Goal: Information Seeking & Learning: Find specific fact

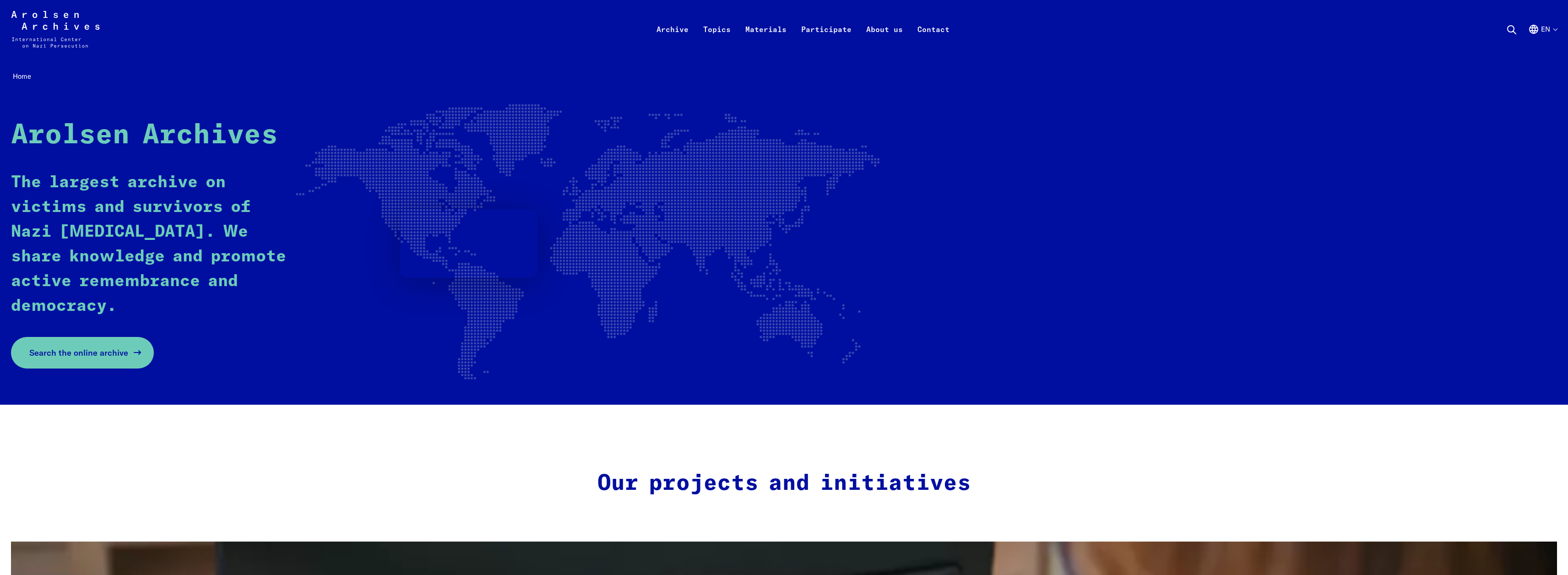
click at [44, 347] on span "Search the online archive" at bounding box center [78, 353] width 99 height 12
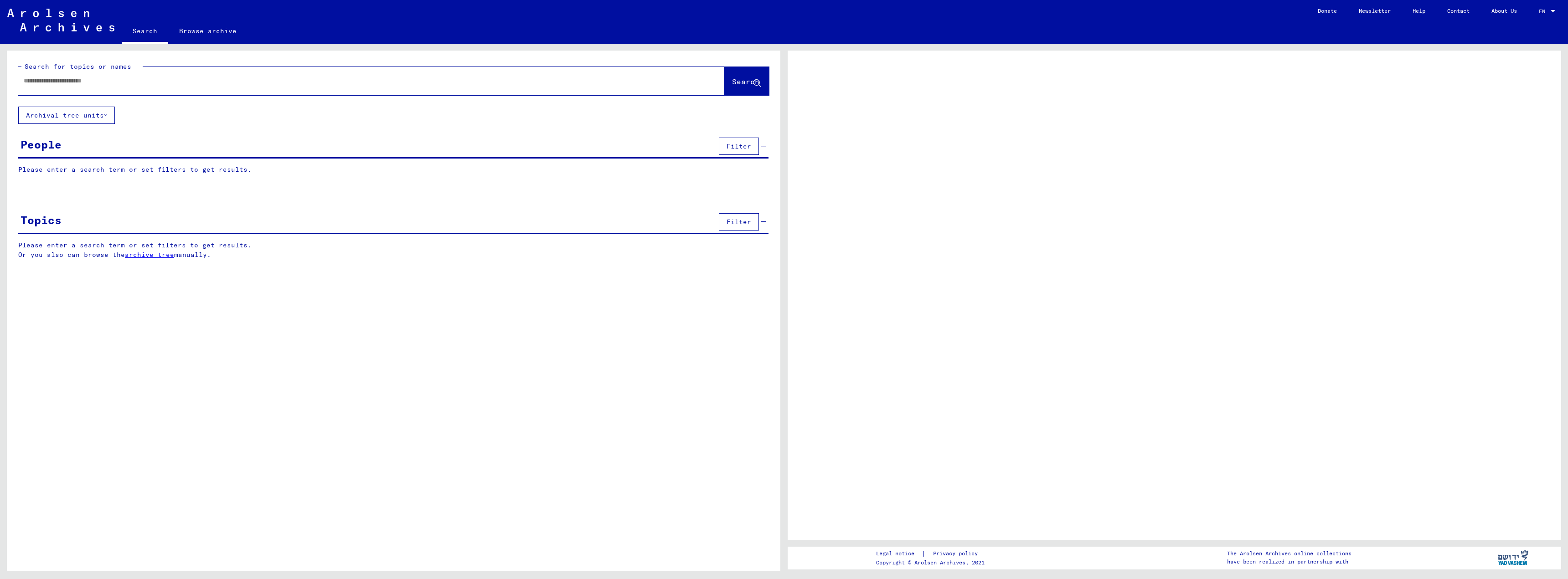
click at [160, 71] on div at bounding box center [360, 80] width 684 height 21
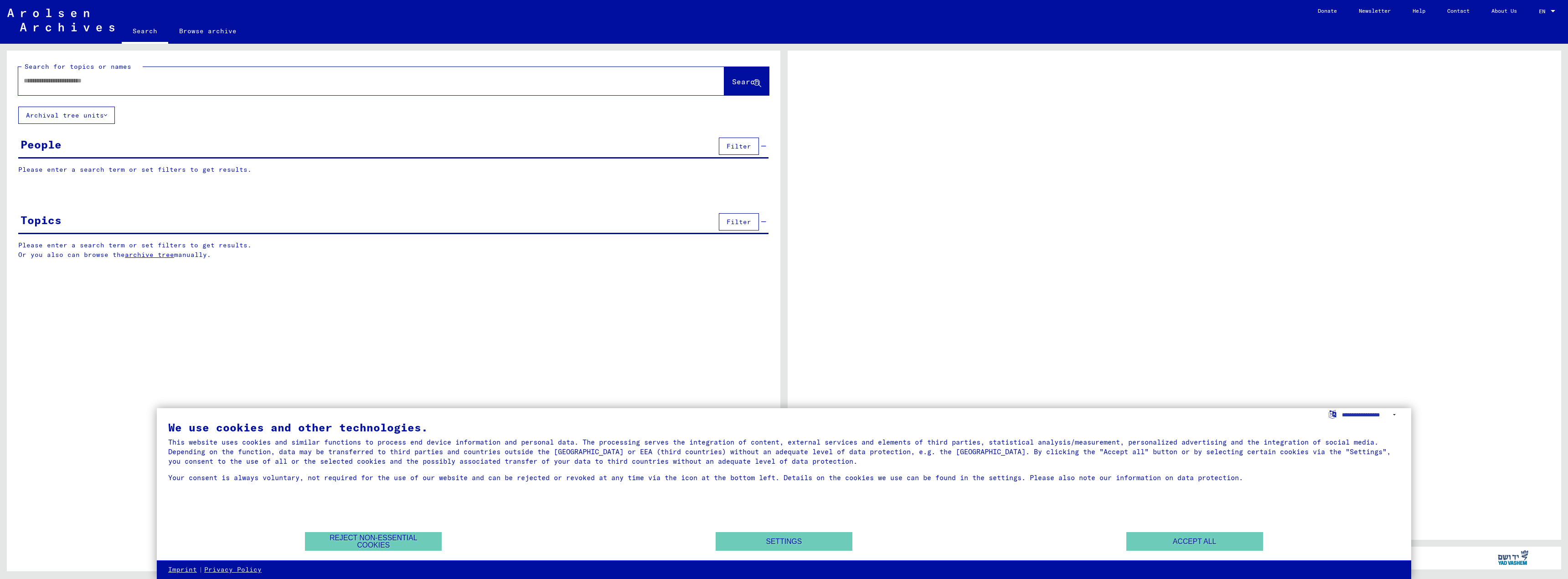
click at [160, 71] on div at bounding box center [360, 80] width 684 height 21
click at [124, 82] on input "text" at bounding box center [363, 81] width 678 height 10
type input "*"
type input "********"
click at [725, 91] on button "Search" at bounding box center [746, 81] width 45 height 28
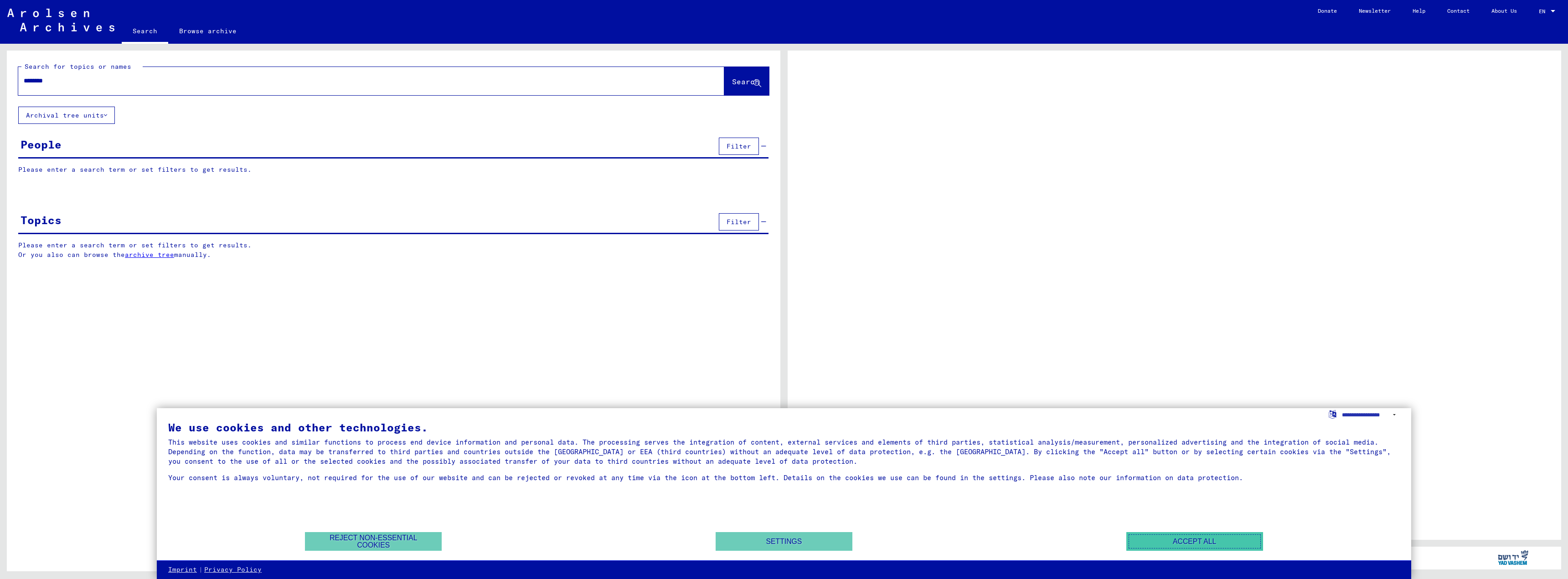
click at [1204, 540] on button "Accept all" at bounding box center [1195, 541] width 137 height 19
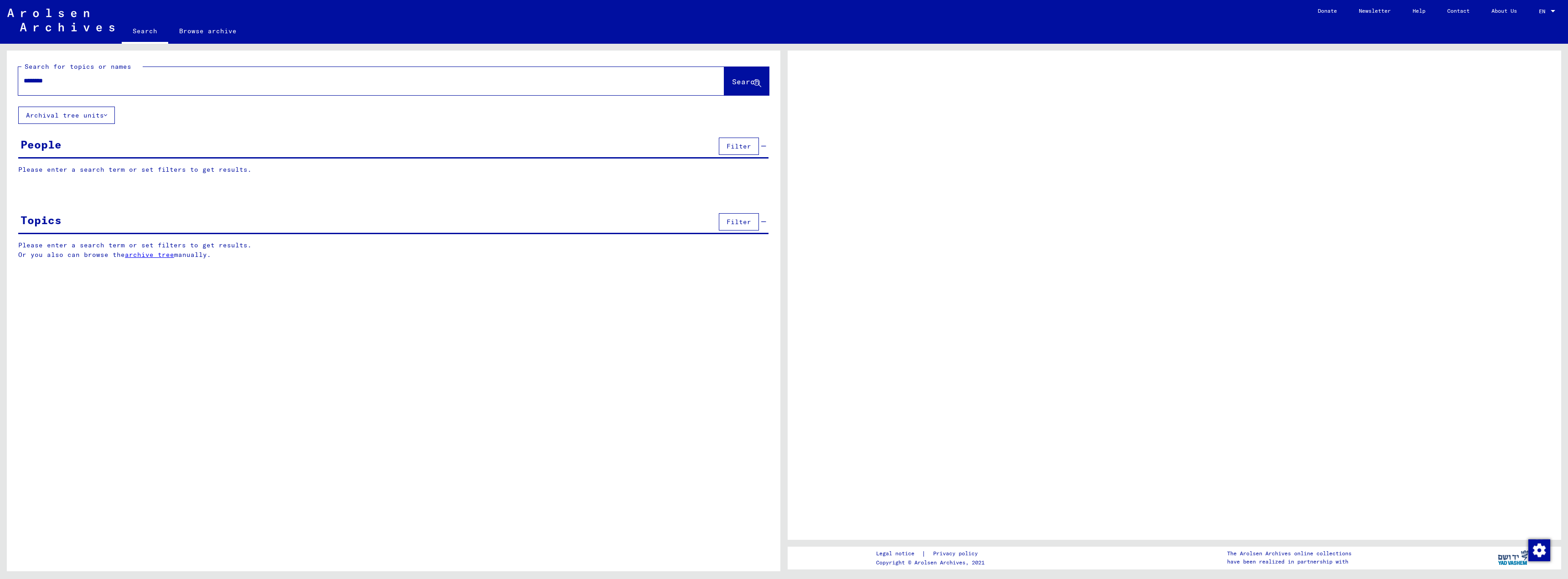
click at [742, 88] on button "Search" at bounding box center [746, 81] width 45 height 28
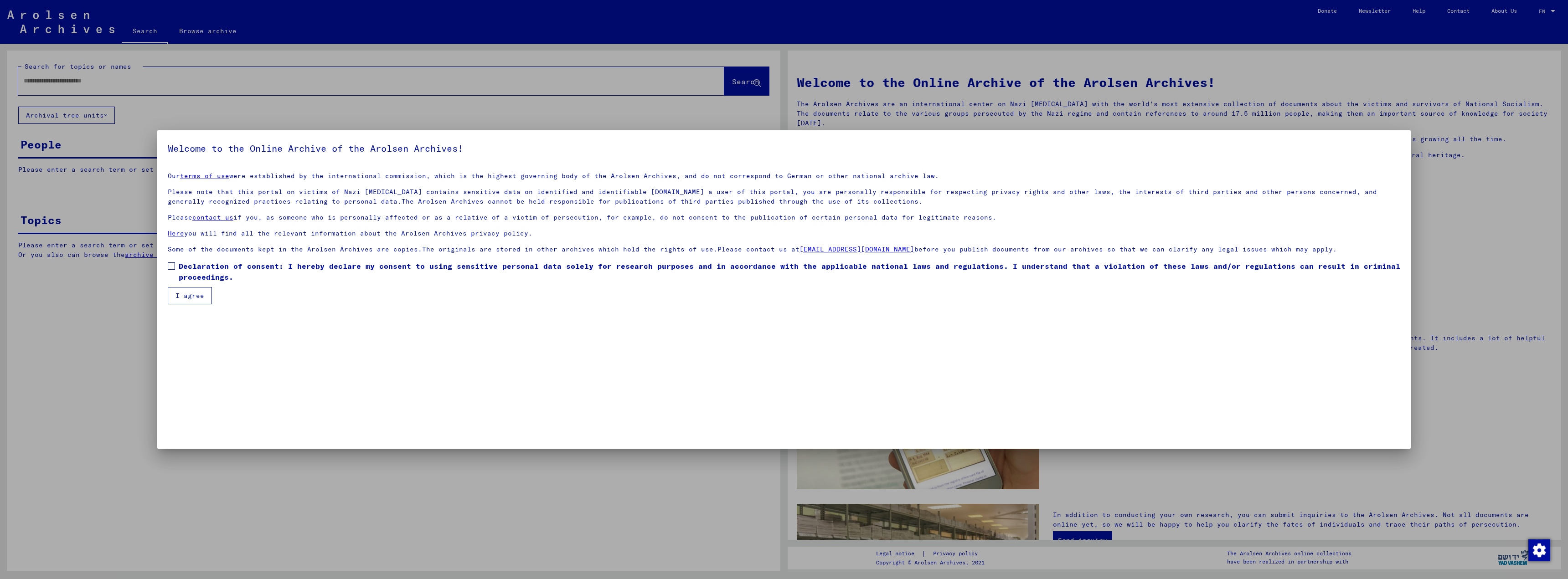
click at [172, 268] on span at bounding box center [171, 266] width 7 height 7
click at [191, 301] on button "I agree" at bounding box center [189, 295] width 45 height 17
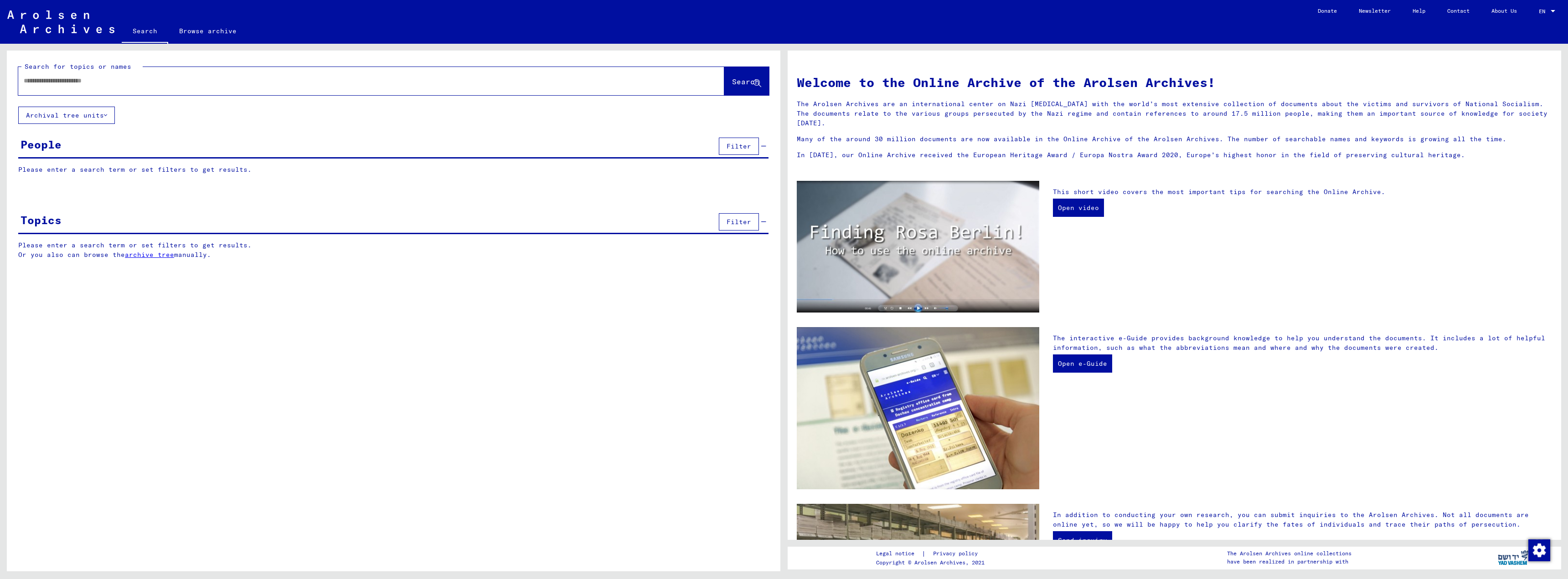
click at [734, 87] on button "Search" at bounding box center [746, 81] width 45 height 28
click at [289, 81] on input "text" at bounding box center [360, 81] width 673 height 10
type input "********"
click at [754, 71] on button "Search" at bounding box center [746, 81] width 45 height 28
